Goal: Transaction & Acquisition: Purchase product/service

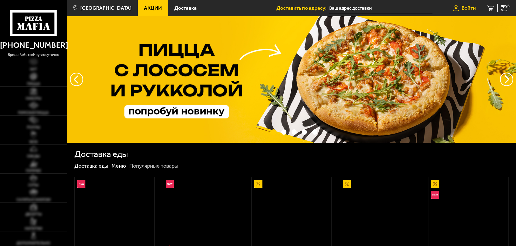
click at [469, 4] on link "Войти" at bounding box center [464, 8] width 33 height 16
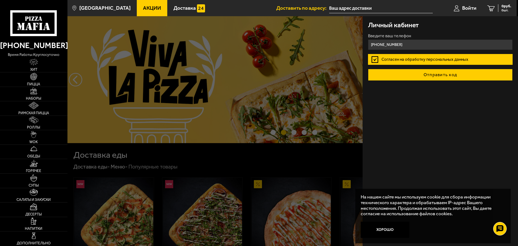
type input "[PHONE_NUMBER]"
click at [432, 74] on button "Отправить код" at bounding box center [440, 75] width 145 height 12
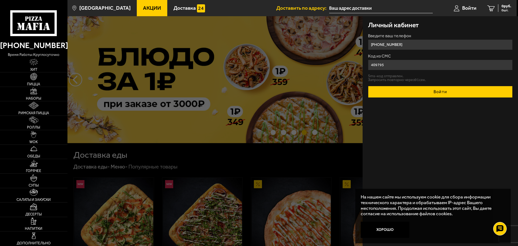
type input "409795"
click at [428, 88] on button "Войти" at bounding box center [440, 92] width 145 height 12
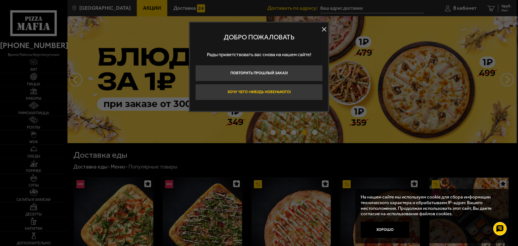
click at [272, 86] on button "Хочу чего-нибудь новенького!" at bounding box center [258, 92] width 127 height 16
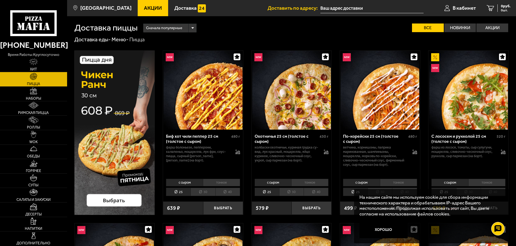
click at [148, 0] on link "Акции" at bounding box center [153, 8] width 30 height 16
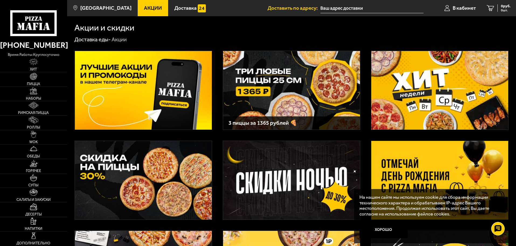
click at [272, 91] on img at bounding box center [291, 90] width 137 height 78
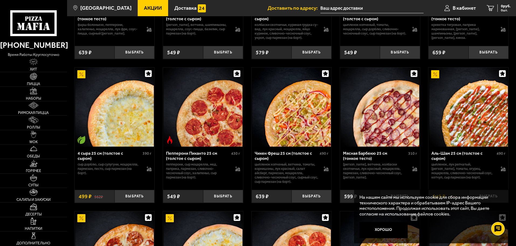
scroll to position [458, 0]
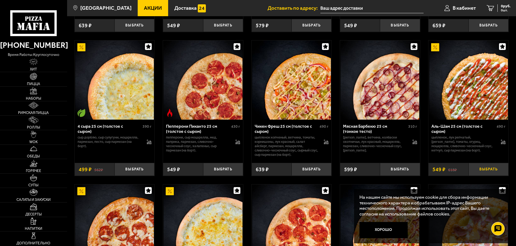
click at [487, 172] on button "Выбрать" at bounding box center [489, 169] width 40 height 13
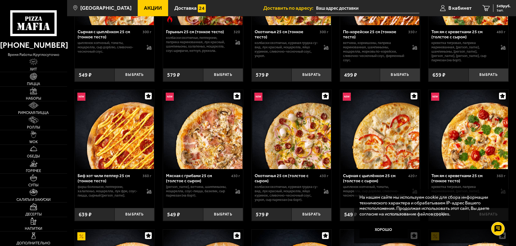
scroll to position [297, 0]
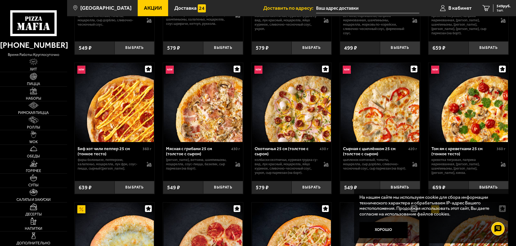
click at [386, 231] on button "Хорошо" at bounding box center [384, 230] width 49 height 16
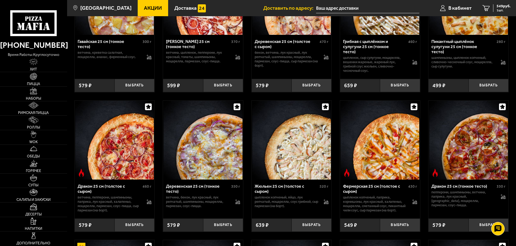
scroll to position [998, 0]
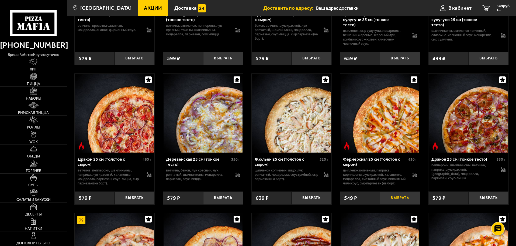
click at [408, 204] on button "Выбрать" at bounding box center [400, 197] width 40 height 13
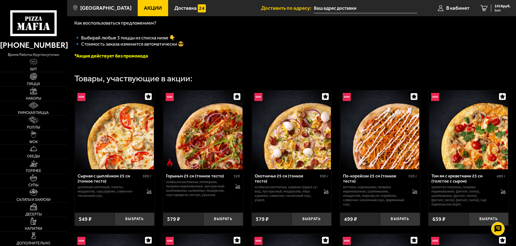
scroll to position [18, 0]
